Goal: Task Accomplishment & Management: Manage account settings

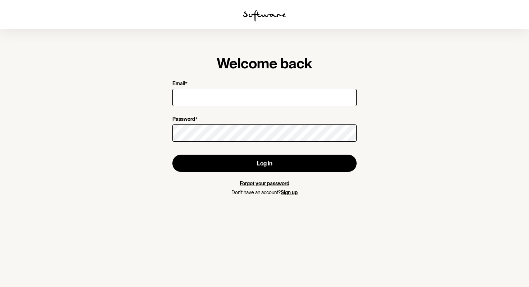
click at [214, 85] on label "Email *" at bounding box center [262, 84] width 180 height 7
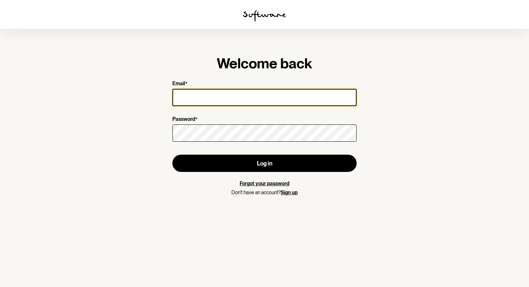
click at [214, 89] on input "Email *" at bounding box center [264, 97] width 184 height 17
click at [214, 93] on input "Email *" at bounding box center [264, 97] width 184 height 17
type input "[EMAIL_ADDRESS][DOMAIN_NAME]"
click at [246, 102] on input "[EMAIL_ADDRESS][DOMAIN_NAME]" at bounding box center [264, 97] width 184 height 17
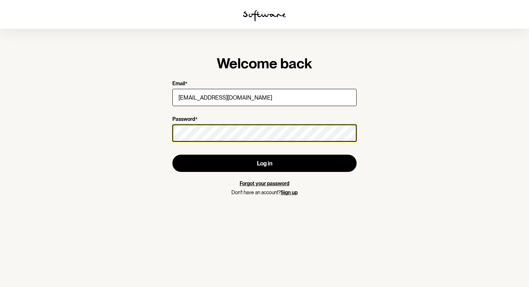
click at [172, 155] on button "Log in" at bounding box center [264, 163] width 184 height 17
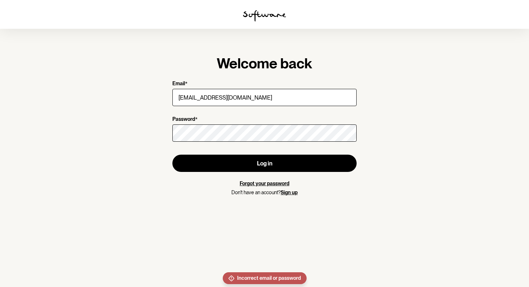
click at [254, 185] on link "Forgot your password" at bounding box center [265, 184] width 50 height 6
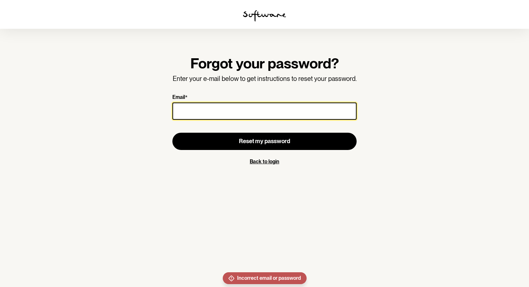
click at [257, 108] on input "Email *" at bounding box center [264, 111] width 184 height 17
type input "[EMAIL_ADDRESS][DOMAIN_NAME]"
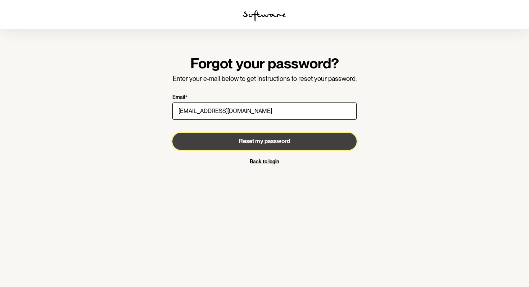
click at [255, 140] on span "Reset my password" at bounding box center [264, 141] width 51 height 7
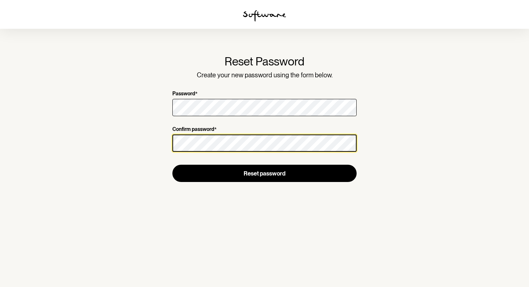
click at [172, 165] on button "Reset password" at bounding box center [264, 173] width 184 height 17
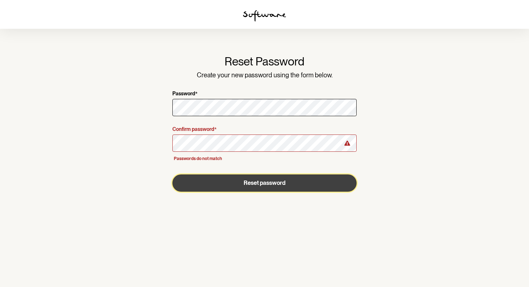
click at [299, 181] on button "Reset password" at bounding box center [264, 183] width 184 height 17
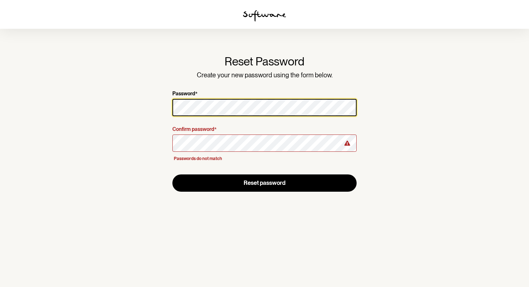
click at [172, 175] on button "Reset password" at bounding box center [264, 183] width 184 height 17
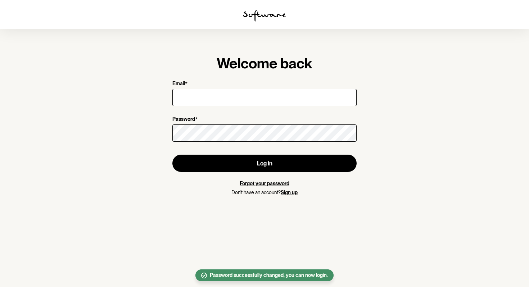
click at [270, 102] on input "Email *" at bounding box center [264, 97] width 184 height 17
type input "[EMAIL_ADDRESS][DOMAIN_NAME]"
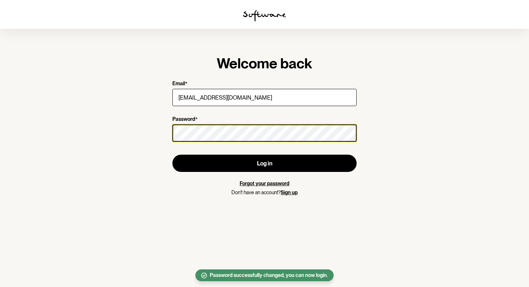
click at [172, 155] on button "Log in" at bounding box center [264, 163] width 184 height 17
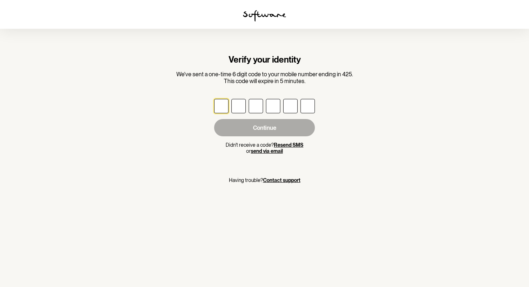
type input "2"
type input "7"
type input "6"
type input "8"
type input "6"
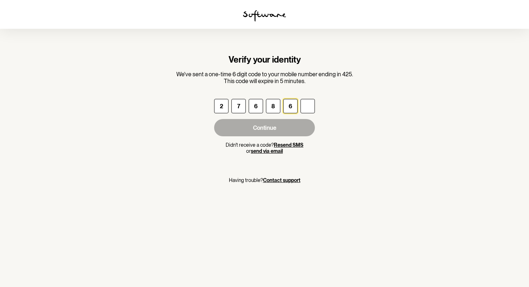
type input "8"
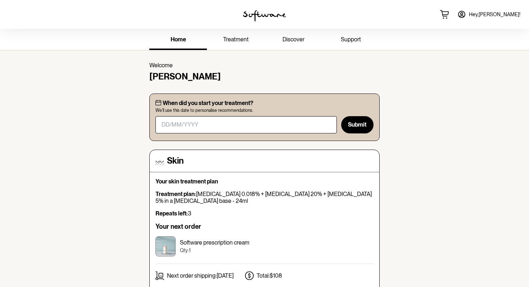
click at [244, 46] on link "treatment" at bounding box center [236, 40] width 58 height 20
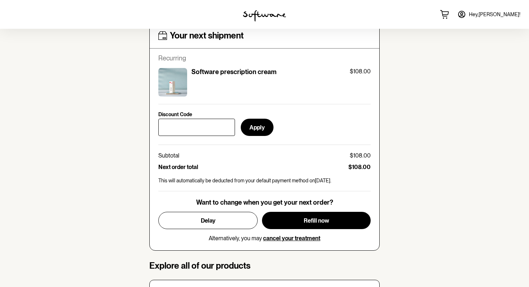
scroll to position [309, 0]
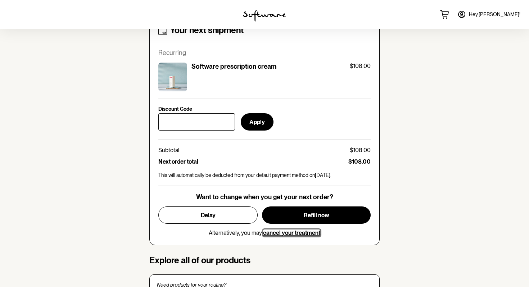
click at [283, 234] on span "cancel your treatment" at bounding box center [291, 233] width 57 height 7
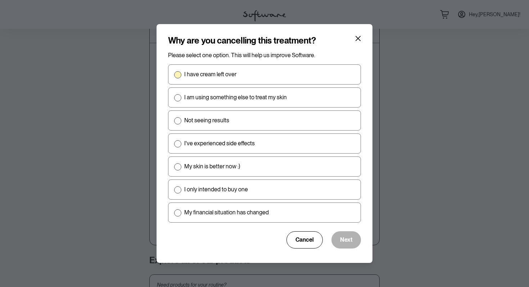
click at [220, 75] on p "I have cream left over" at bounding box center [210, 74] width 52 height 7
click at [174, 75] on input "I have cream left over" at bounding box center [174, 75] width 0 height 0
radio input "true"
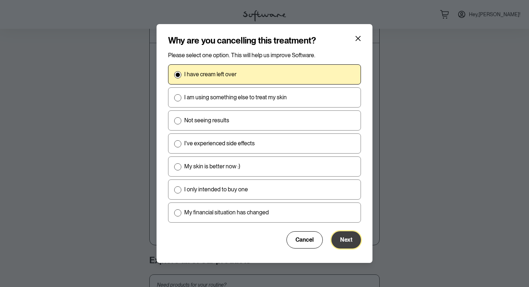
click at [343, 236] on button "Next" at bounding box center [347, 240] width 30 height 17
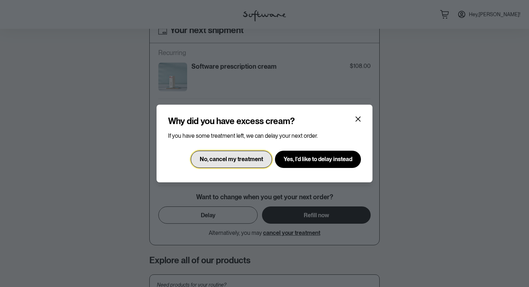
click at [236, 164] on button "No, cancel my treatment" at bounding box center [231, 159] width 81 height 17
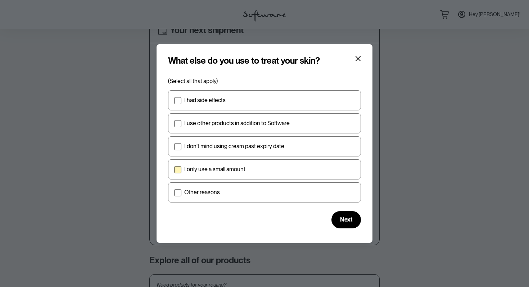
click at [244, 171] on p "I only use a small amount" at bounding box center [214, 169] width 61 height 7
click at [174, 170] on input "I only use a small amount" at bounding box center [174, 170] width 0 height 0
checkbox input "true"
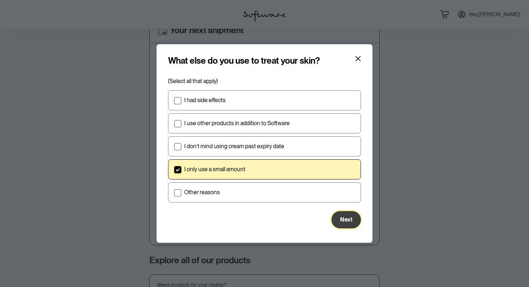
click at [346, 218] on span "Next" at bounding box center [346, 219] width 12 height 7
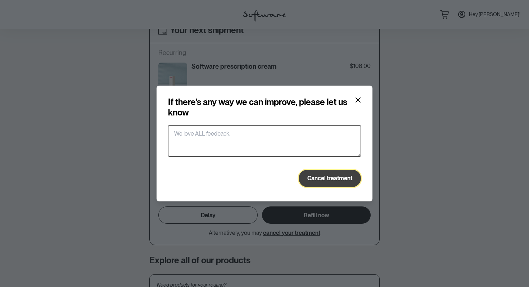
click at [342, 180] on span "Cancel treatment" at bounding box center [330, 178] width 45 height 7
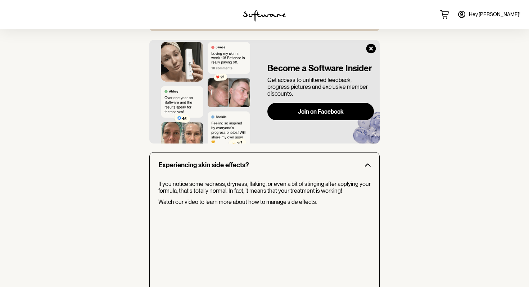
scroll to position [499, 0]
